Goal: Task Accomplishment & Management: Complete application form

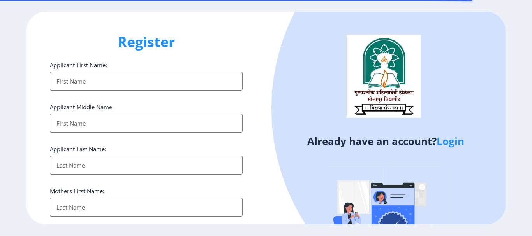
select select
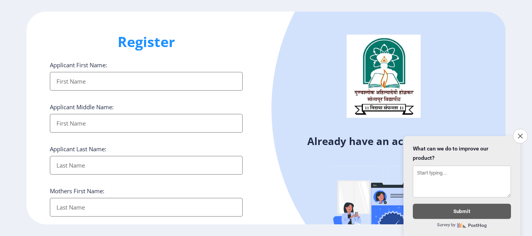
click at [128, 82] on input "Applicant First Name:" at bounding box center [146, 81] width 193 height 19
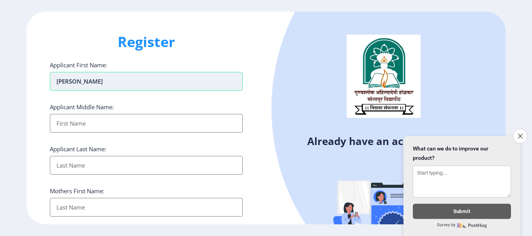
type input "[PERSON_NAME]"
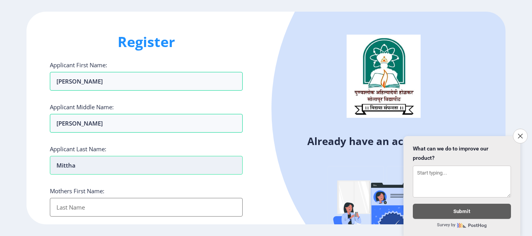
click at [139, 91] on input "Mittha" at bounding box center [146, 81] width 193 height 19
type input "Mitthha"
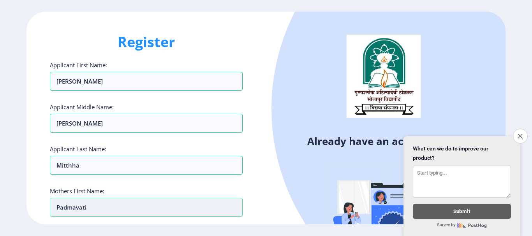
type input "Padmavati"
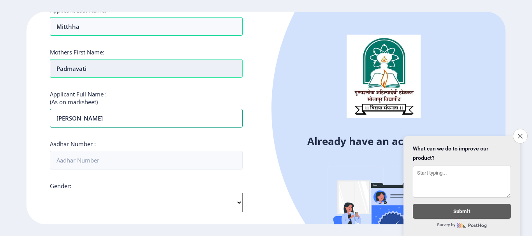
type input "[PERSON_NAME]"
type input "8"
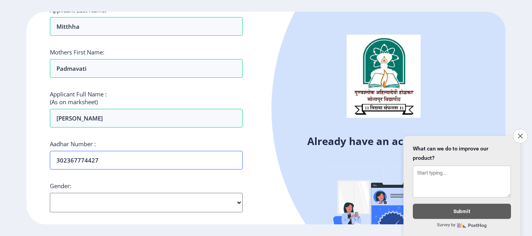
type input "302367774427"
click at [213, 203] on select "Select Gender [DEMOGRAPHIC_DATA] [DEMOGRAPHIC_DATA] Other" at bounding box center [146, 202] width 193 height 19
select select "[DEMOGRAPHIC_DATA]"
click at [50, 193] on select "Select Gender [DEMOGRAPHIC_DATA] [DEMOGRAPHIC_DATA] Other" at bounding box center [146, 202] width 193 height 19
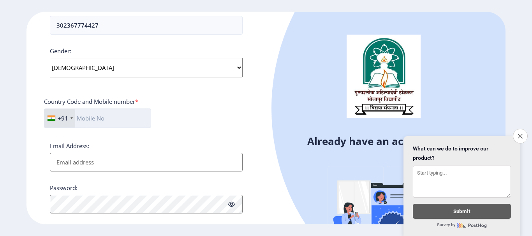
click at [93, 118] on input "text" at bounding box center [97, 118] width 107 height 19
type input "9503459193"
click at [91, 160] on input "Email Address:" at bounding box center [146, 162] width 193 height 19
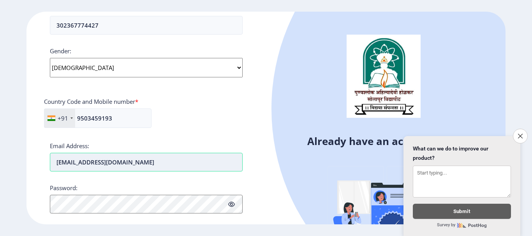
type input "[EMAIL_ADDRESS][DOMAIN_NAME]"
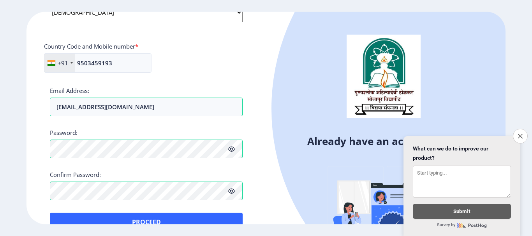
click at [230, 150] on icon at bounding box center [231, 149] width 7 height 6
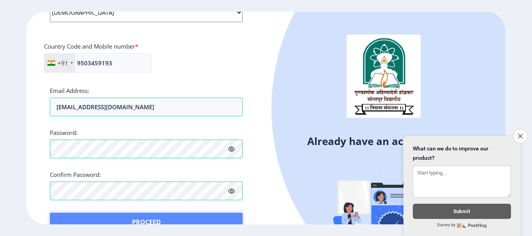
click at [136, 219] on button "Proceed" at bounding box center [146, 222] width 193 height 19
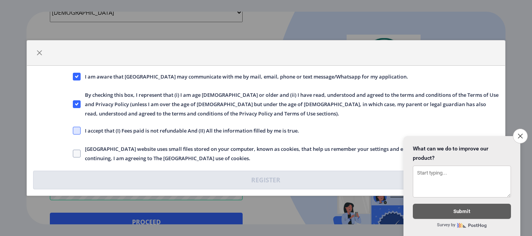
click at [74, 130] on span at bounding box center [77, 131] width 8 height 8
click at [73, 131] on input "I accept that (I) Fees paid is not refundable And (II) All the information fill…" at bounding box center [73, 131] width 0 height 0
checkbox input "true"
click at [520, 136] on button "Close survey" at bounding box center [520, 136] width 16 height 16
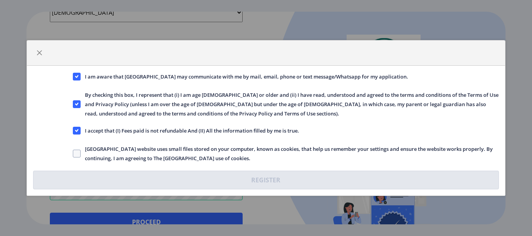
drag, startPoint x: 85, startPoint y: 147, endPoint x: 263, endPoint y: 159, distance: 178.7
click at [263, 159] on span "[GEOGRAPHIC_DATA] website uses small files stored on your computer, known as co…" at bounding box center [290, 153] width 418 height 19
copy span "[GEOGRAPHIC_DATA] website uses small files stored on your computer, known as co…"
drag, startPoint x: 72, startPoint y: 157, endPoint x: 75, endPoint y: 155, distance: 4.1
click at [72, 157] on div "[GEOGRAPHIC_DATA] website uses small files stored on your computer, known as co…" at bounding box center [285, 153] width 437 height 19
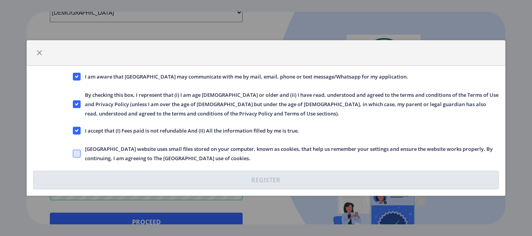
click at [75, 155] on span at bounding box center [77, 154] width 8 height 8
click at [73, 154] on input "[GEOGRAPHIC_DATA] website uses small files stored on your computer, known as co…" at bounding box center [73, 154] width 0 height 0
checkbox input "true"
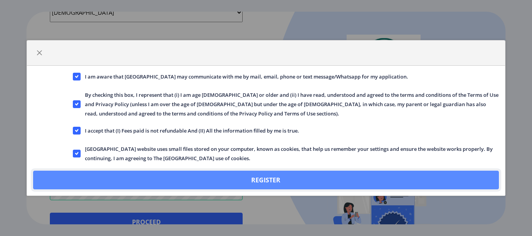
click at [282, 180] on button "Register" at bounding box center [265, 180] width 465 height 19
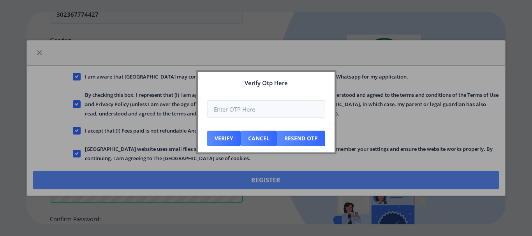
scroll to position [374, 0]
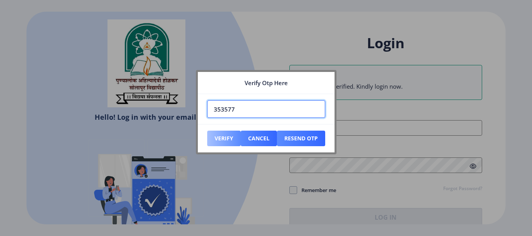
type input "353577"
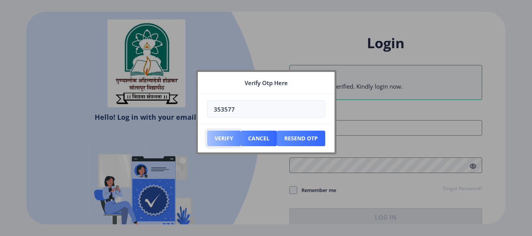
click at [227, 135] on button "Verify" at bounding box center [223, 139] width 33 height 16
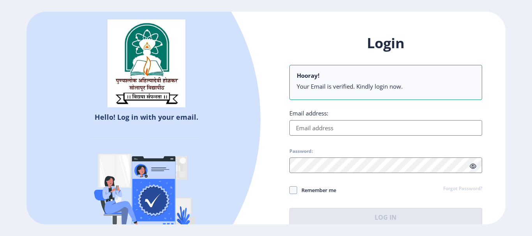
click at [343, 128] on input "Email address:" at bounding box center [385, 128] width 193 height 16
type input "[EMAIL_ADDRESS][DOMAIN_NAME]"
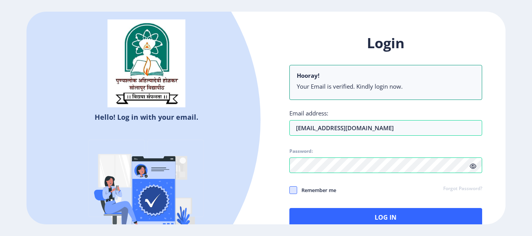
click at [296, 191] on span at bounding box center [293, 190] width 8 height 8
click at [290, 190] on input "Remember me" at bounding box center [289, 190] width 0 height 0
checkbox input "true"
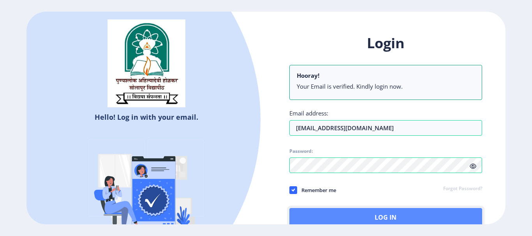
click at [364, 214] on button "Log In" at bounding box center [385, 217] width 193 height 19
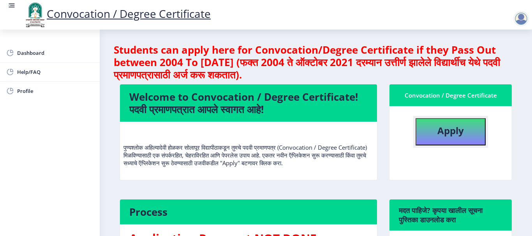
click at [450, 134] on b "Apply" at bounding box center [450, 130] width 26 height 13
select select
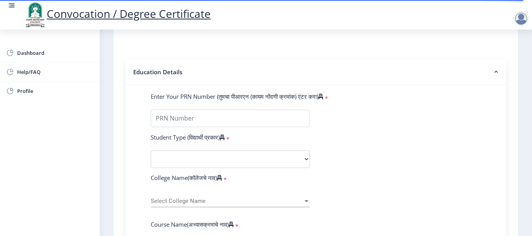
scroll to position [156, 0]
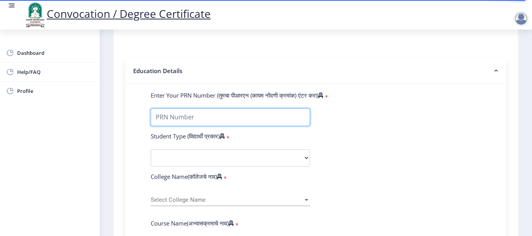
click at [200, 121] on input "Enter Your PRN Number (तुमचा पीआरएन (कायम नोंदणी क्रमांक) एंटर करा)" at bounding box center [230, 118] width 159 height 18
type input "2006032500150061"
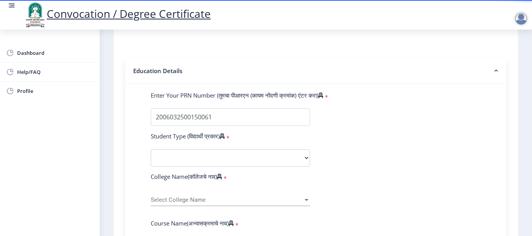
click at [224, 161] on select "Select Student Type Regular External" at bounding box center [230, 159] width 159 height 18
select select "Regular"
click at [151, 150] on select "Select Student Type Regular External" at bounding box center [230, 159] width 159 height 18
click at [189, 198] on span "Select College Name" at bounding box center [227, 200] width 152 height 7
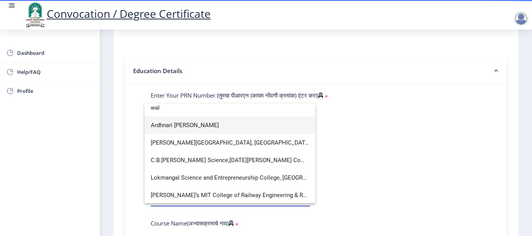
scroll to position [0, 0]
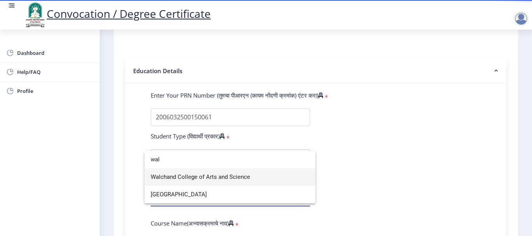
type input "wal"
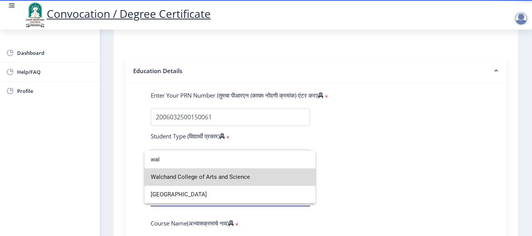
click at [222, 178] on span "Walchand College of Arts and Science" at bounding box center [230, 178] width 158 height 18
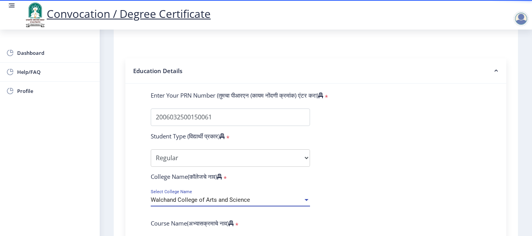
scroll to position [285, 0]
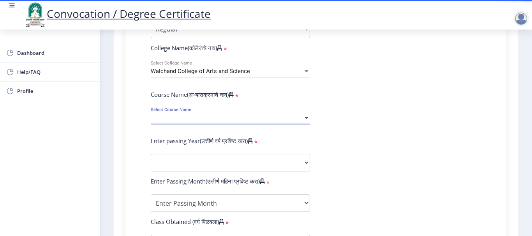
click at [185, 117] on span "Select Course Name" at bounding box center [227, 118] width 152 height 7
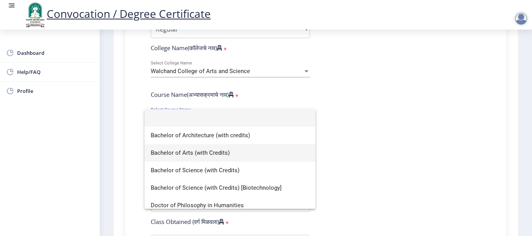
click at [213, 156] on span "Bachelor of Arts (with Credits)" at bounding box center [230, 153] width 158 height 18
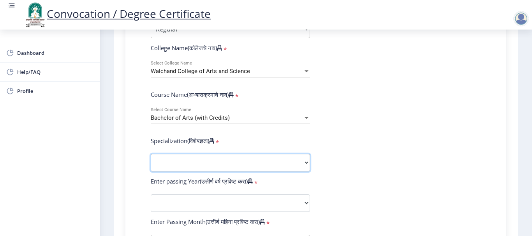
click at [201, 160] on select "Specialization English Geography Hindi Marathi Music Sanskrit Urdu Ancient Indi…" at bounding box center [230, 163] width 159 height 18
select select "Marathi"
click at [151, 154] on select "Specialization English Geography Hindi Marathi Music Sanskrit Urdu Ancient Indi…" at bounding box center [230, 163] width 159 height 18
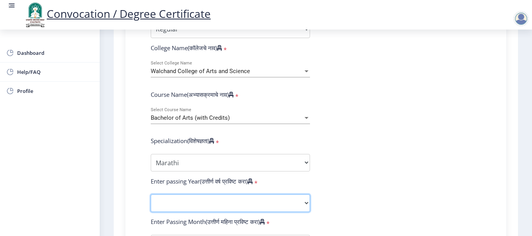
click at [207, 199] on select "2025 2024 2023 2022 2021 2020 2019 2018 2017 2016 2015 2014 2013 2012 2011 2010…" at bounding box center [230, 204] width 159 height 18
select select "2011"
click at [151, 195] on select "2025 2024 2023 2022 2021 2020 2019 2018 2017 2016 2015 2014 2013 2012 2011 2010…" at bounding box center [230, 204] width 159 height 18
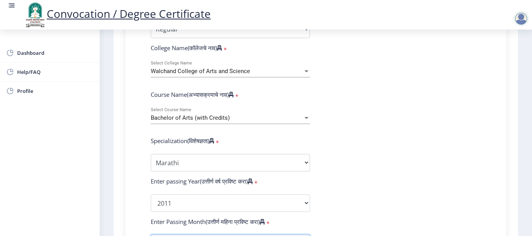
scroll to position [301, 0]
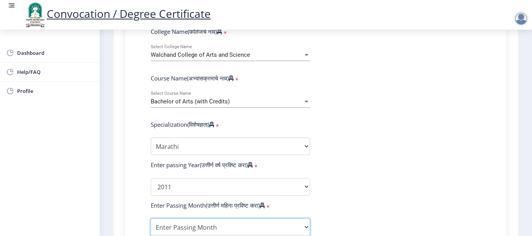
click at [260, 227] on select "Enter Passing Month March April May October November December" at bounding box center [230, 228] width 159 height 18
select select "March"
click at [151, 219] on select "Enter Passing Month March April May October November December" at bounding box center [230, 228] width 159 height 18
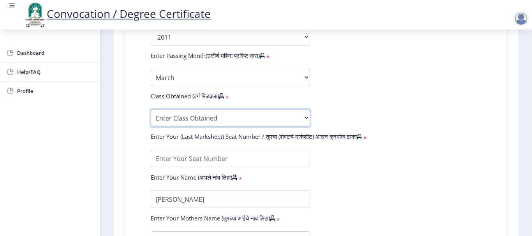
click at [202, 122] on select "Enter Class Obtained FIRST CLASS WITH DISTINCTION FIRST CLASS HIGHER SECOND CLA…" at bounding box center [230, 118] width 159 height 18
select select "PASS CLASS"
click at [151, 109] on select "Enter Class Obtained FIRST CLASS WITH DISTINCTION FIRST CLASS HIGHER SECOND CLA…" at bounding box center [230, 118] width 159 height 18
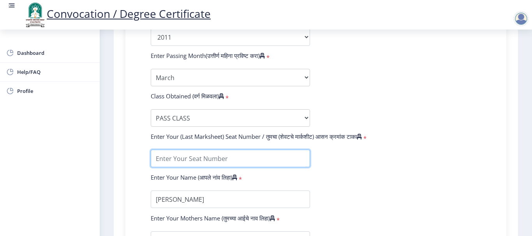
click at [227, 159] on input "textarea" at bounding box center [230, 159] width 159 height 18
type input "67052"
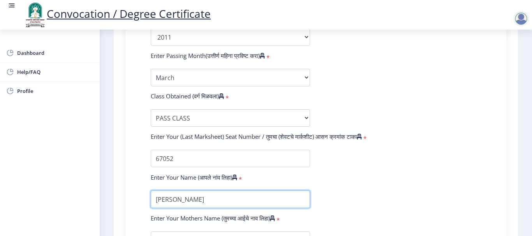
click at [260, 208] on input "textarea" at bounding box center [230, 200] width 159 height 18
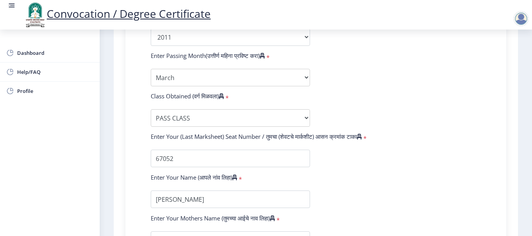
click at [380, 196] on form "Enter Your PRN Number (तुमचा पीआरएन (कायम नोंदणी क्रमांक) एंटर करा) * Student T…" at bounding box center [316, 22] width 342 height 453
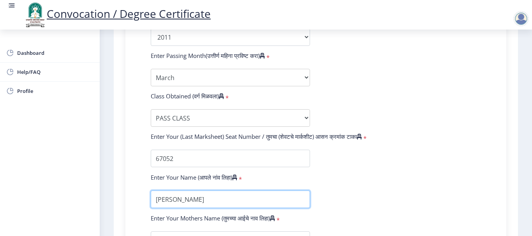
click at [163, 202] on input "textarea" at bounding box center [230, 200] width 159 height 18
type input "[PERSON_NAME]"
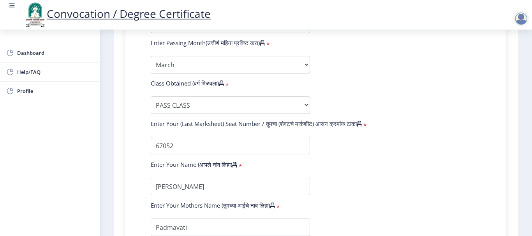
scroll to position [564, 0]
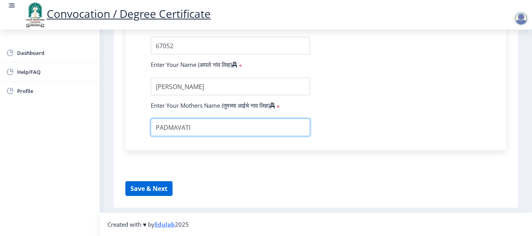
type input "PADMAVATI"
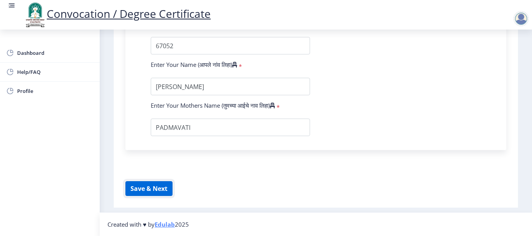
click at [134, 187] on button "Save & Next" at bounding box center [148, 188] width 47 height 15
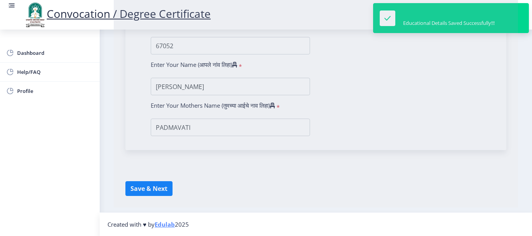
select select
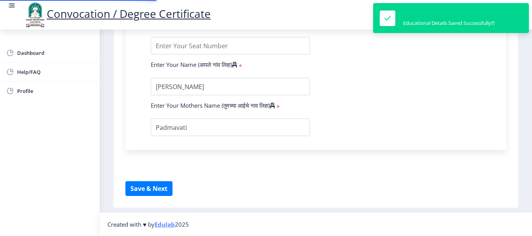
type input "2006032500150061"
select select "Regular"
select select "2011"
select select "March"
select select "PASS CLASS"
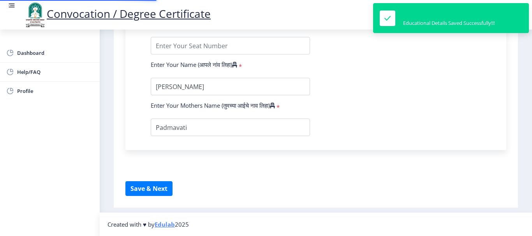
type input "67052"
type input "[PERSON_NAME]"
type input "PADMAVATI"
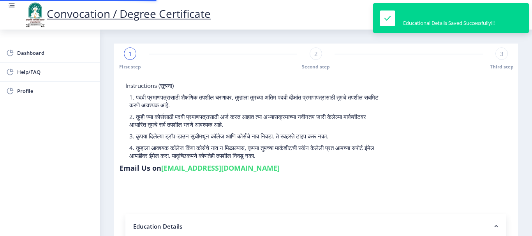
select select "Marathi"
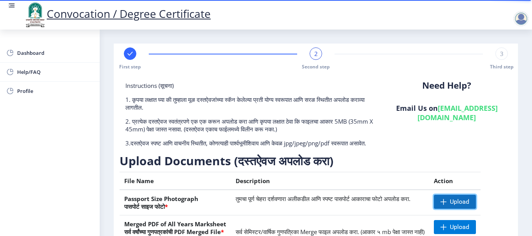
click at [468, 206] on span "Upload" at bounding box center [459, 202] width 19 height 8
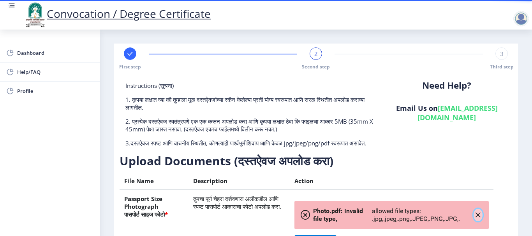
click at [476, 218] on icon "button" at bounding box center [478, 215] width 6 height 6
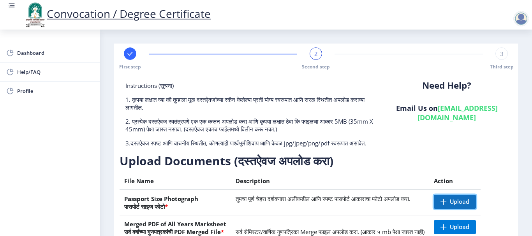
click at [467, 209] on span "Upload" at bounding box center [455, 202] width 42 height 14
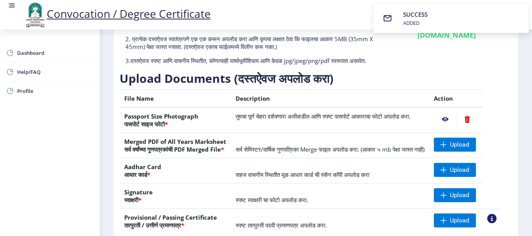
scroll to position [134, 0]
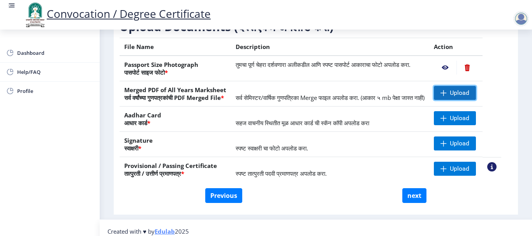
click at [469, 97] on span "Upload" at bounding box center [459, 93] width 19 height 8
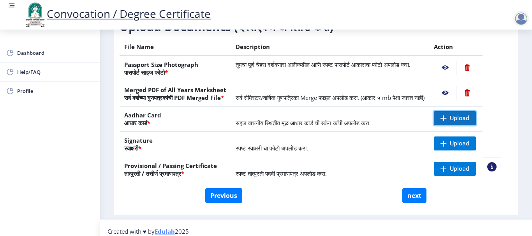
click at [469, 122] on span "Upload" at bounding box center [459, 118] width 19 height 8
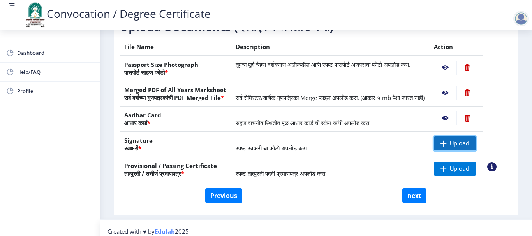
click at [447, 147] on span at bounding box center [443, 144] width 6 height 6
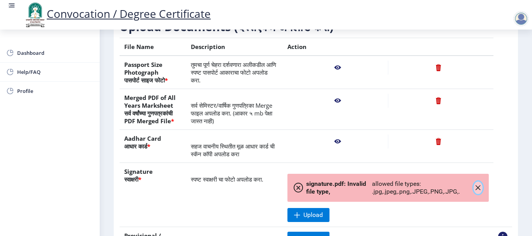
click at [477, 191] on icon "button" at bounding box center [478, 188] width 6 height 6
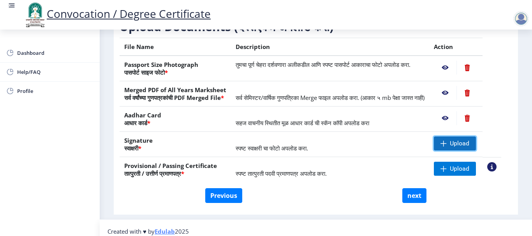
click at [476, 151] on span "Upload" at bounding box center [455, 144] width 42 height 14
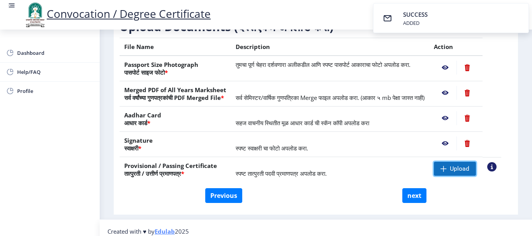
click at [464, 173] on span "Upload" at bounding box center [459, 169] width 19 height 8
click at [411, 203] on button "next" at bounding box center [414, 195] width 24 height 15
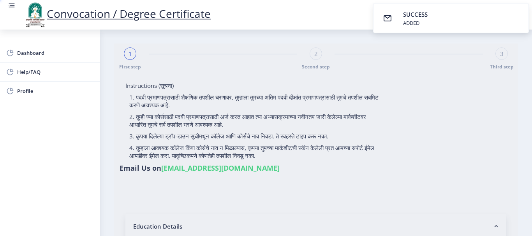
select select
type input "[PERSON_NAME]"
type input "Padmavati"
type input "2006032500150061"
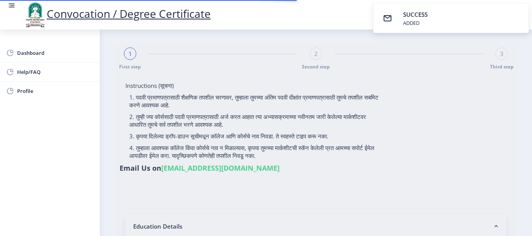
select select "Regular"
select select "2011"
select select "March"
select select "PASS CLASS"
type input "67052"
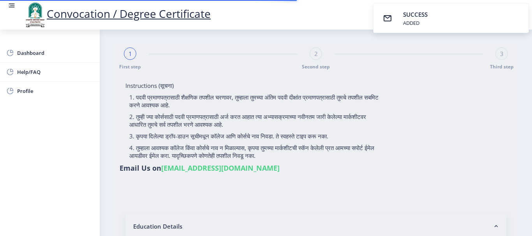
type input "[PERSON_NAME]"
type input "PADMAVATI"
select select "Marathi"
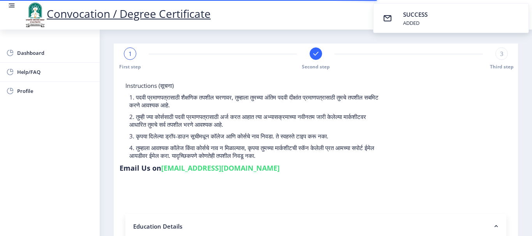
select select
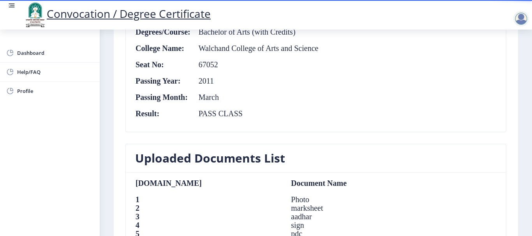
scroll to position [348, 0]
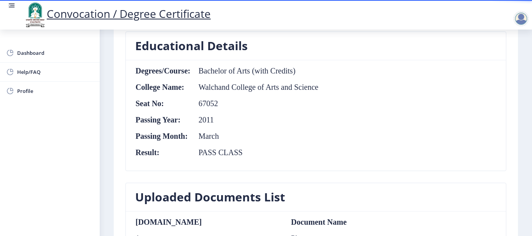
click at [283, 74] on td "Bachelor of Arts (with Credits)" at bounding box center [255, 71] width 128 height 9
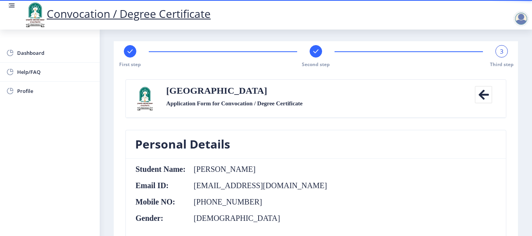
scroll to position [0, 0]
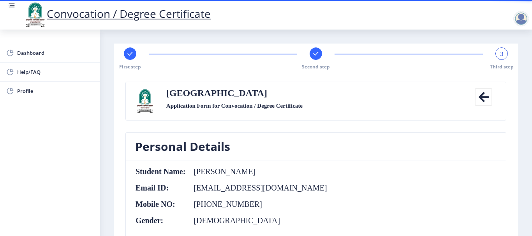
click at [251, 169] on td "[PERSON_NAME]" at bounding box center [256, 171] width 141 height 9
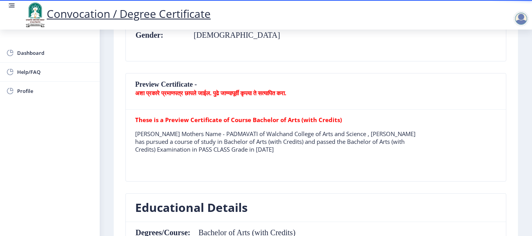
scroll to position [187, 0]
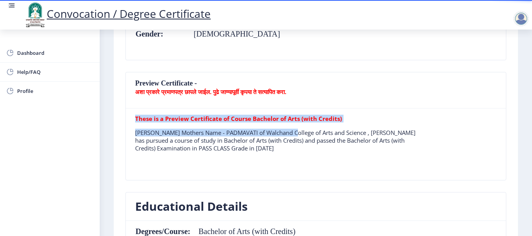
drag, startPoint x: 299, startPoint y: 158, endPoint x: 301, endPoint y: 124, distance: 34.3
click at [303, 134] on table "These is a Preview Certificate of Course Bachelor of Arts (with Credits) [PERSO…" at bounding box center [279, 144] width 289 height 59
drag, startPoint x: 317, startPoint y: 105, endPoint x: 367, endPoint y: 139, distance: 59.9
click at [323, 168] on nb-card "Preview Certificate - अशा प्रकारे प्रमाणपत्र छापले जाईल. पुढे जाण्यापूर्वी कृपय…" at bounding box center [315, 126] width 381 height 109
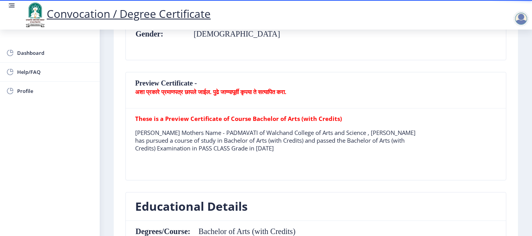
drag, startPoint x: 529, startPoint y: 150, endPoint x: 531, endPoint y: 117, distance: 32.4
click at [531, 117] on div "Convocation / Degree Certificate Dashboard Help/FAQ Profile First step Second s…" at bounding box center [266, 118] width 532 height 236
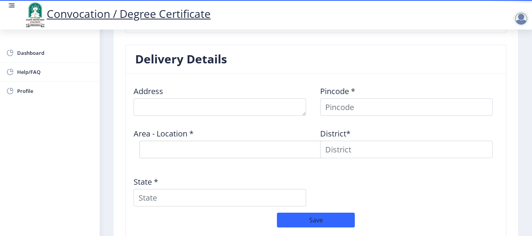
scroll to position [626, 0]
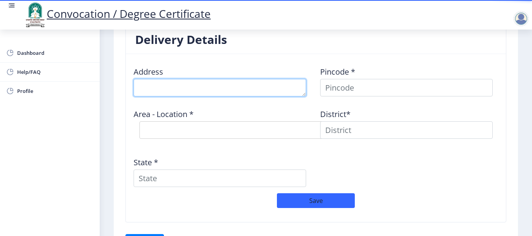
click at [193, 96] on textarea at bounding box center [220, 88] width 172 height 18
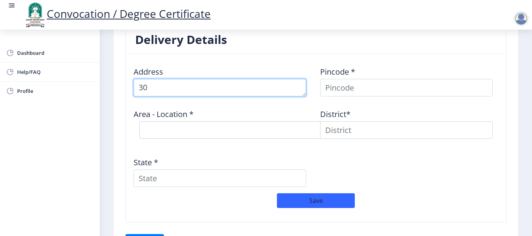
type textarea "3"
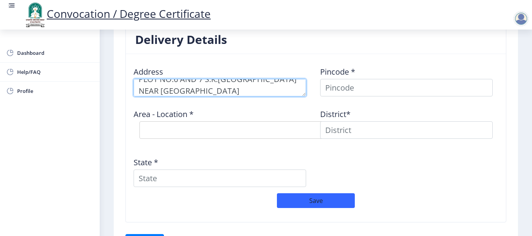
type textarea "PLOT NO.6 AND 7 S.K.[GEOGRAPHIC_DATA] NEAR [GEOGRAPHIC_DATA] [GEOGRAPHIC_DATA]"
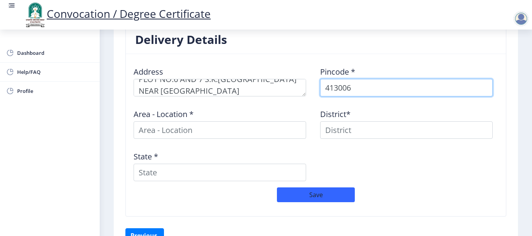
type input "413006"
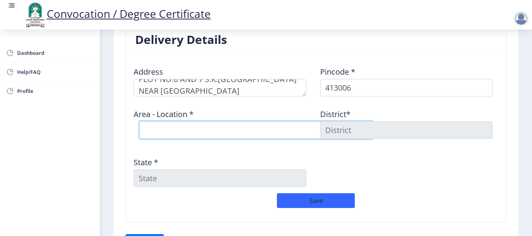
click at [146, 127] on select "Select Area Location [GEOGRAPHIC_DATA] Chowk S.O Kardehalli [PERSON_NAME] B.O M…" at bounding box center [256, 130] width 234 height 18
select select "4: Object"
click at [139, 121] on select "Select Area Location [GEOGRAPHIC_DATA] Chowk S.O Kardehalli [PERSON_NAME] B.O M…" at bounding box center [256, 130] width 234 height 18
type input "SOLAPUR"
type input "[GEOGRAPHIC_DATA]"
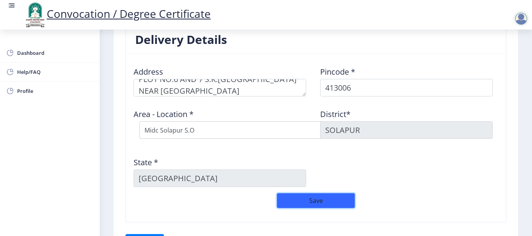
click at [315, 201] on button "Save" at bounding box center [316, 200] width 78 height 15
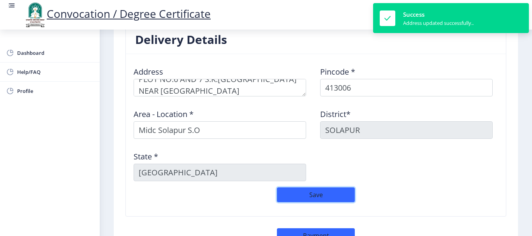
scroll to position [419, 0]
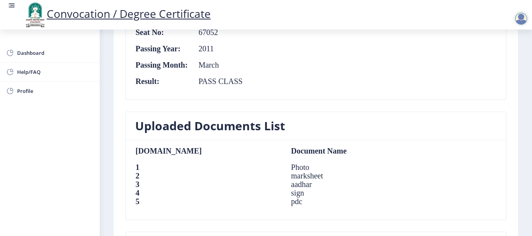
click at [247, 135] on nb-card-header "Uploaded Documents List" at bounding box center [316, 126] width 380 height 28
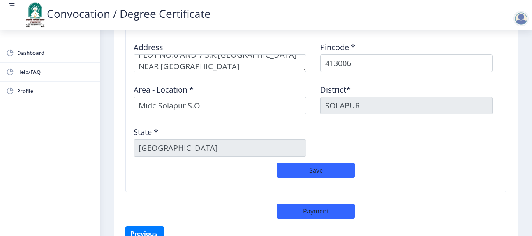
scroll to position [695, 0]
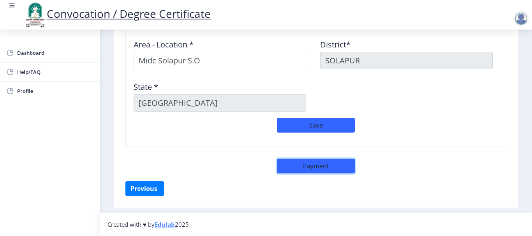
click at [310, 166] on button "Payment" at bounding box center [316, 166] width 78 height 15
select select "sealed"
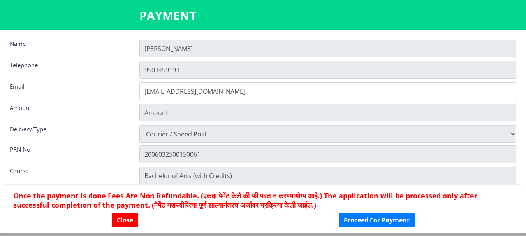
type input "1885"
click at [190, 52] on input "[PERSON_NAME]" at bounding box center [327, 49] width 377 height 18
click at [129, 218] on button "Close" at bounding box center [125, 220] width 26 height 15
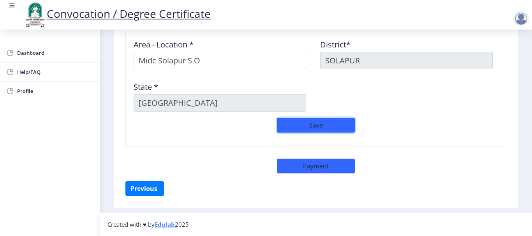
click at [314, 126] on button "Save" at bounding box center [316, 125] width 78 height 15
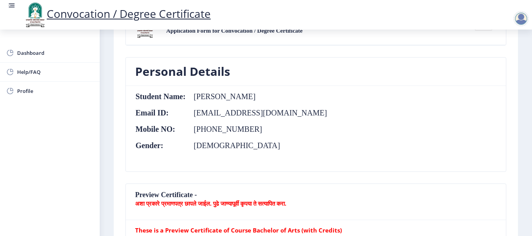
scroll to position [282, 0]
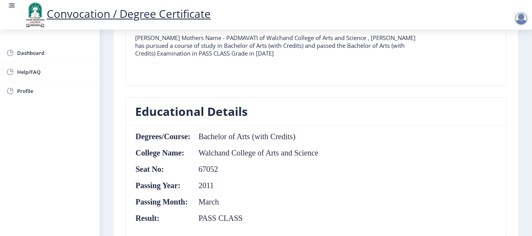
click at [523, 21] on div at bounding box center [521, 19] width 16 height 16
click at [503, 61] on span "Log out" at bounding box center [501, 60] width 50 height 9
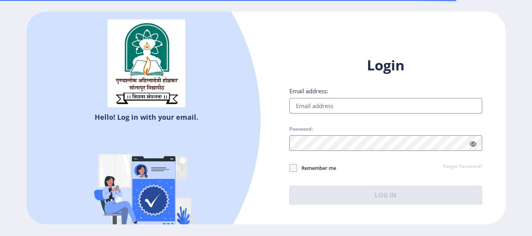
click at [354, 104] on input "Email address:" at bounding box center [385, 106] width 193 height 16
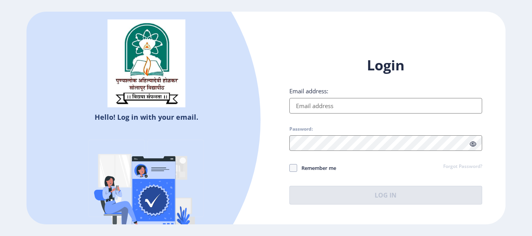
type input "[EMAIL_ADDRESS][DOMAIN_NAME]"
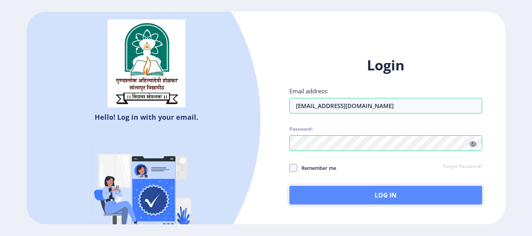
click at [338, 192] on button "Log In" at bounding box center [385, 195] width 193 height 19
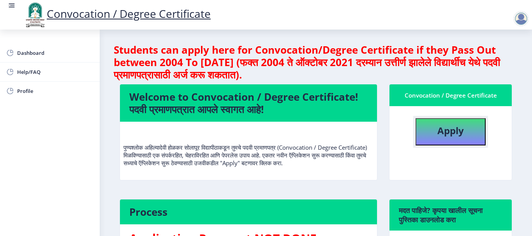
click at [473, 135] on button "Apply" at bounding box center [450, 131] width 70 height 27
select select
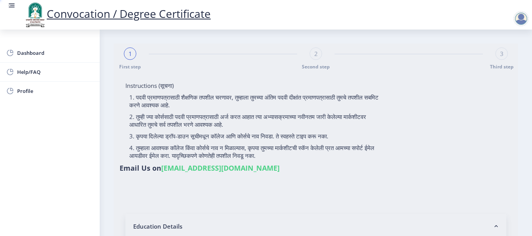
type input "2006032500150061"
select select "Regular"
select select "2011"
select select "March"
select select "PASS CLASS"
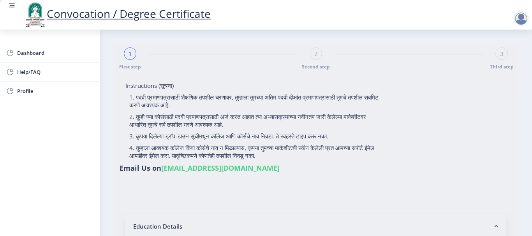
type input "67052"
type input "[PERSON_NAME]"
type input "PADMAVATI"
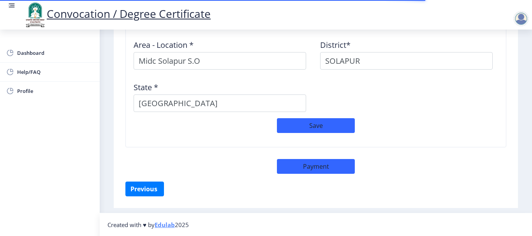
scroll to position [695, 0]
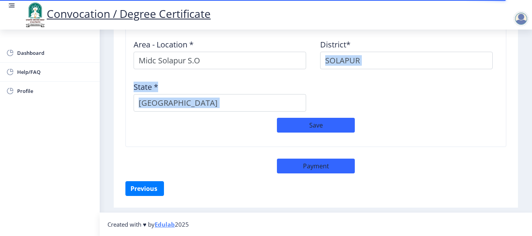
drag, startPoint x: 529, startPoint y: 169, endPoint x: 531, endPoint y: 35, distance: 134.0
click at [531, 42] on div "Convocation / Degree Certificate Dashboard Help/FAQ Profile First step Second s…" at bounding box center [266, 118] width 532 height 236
click at [457, 115] on div "Address Pincode * 413006 Area - Location * [GEOGRAPHIC_DATA] [GEOGRAPHIC_DATA]*…" at bounding box center [315, 54] width 373 height 127
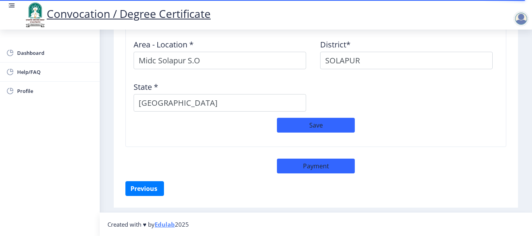
click at [524, 19] on div at bounding box center [521, 19] width 16 height 16
click at [489, 60] on span "Log out" at bounding box center [501, 60] width 50 height 9
